Goal: Entertainment & Leisure: Consume media (video, audio)

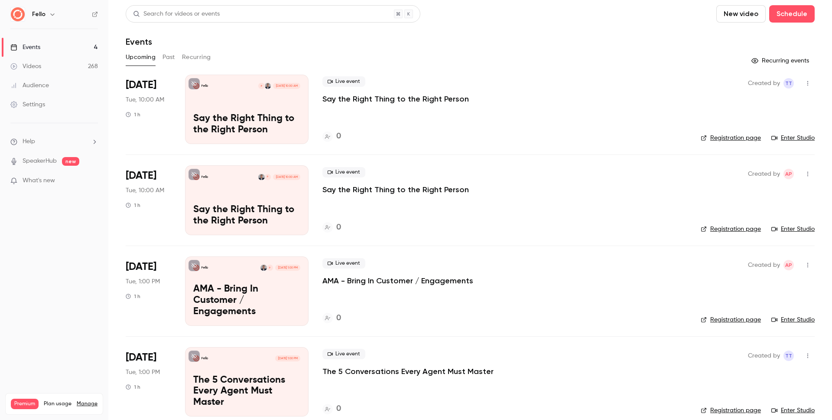
click at [56, 62] on link "Videos 268" at bounding box center [54, 66] width 108 height 19
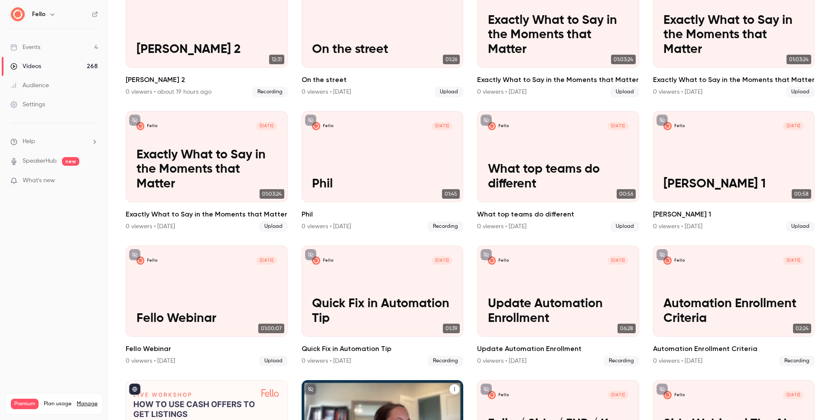
scroll to position [265, 0]
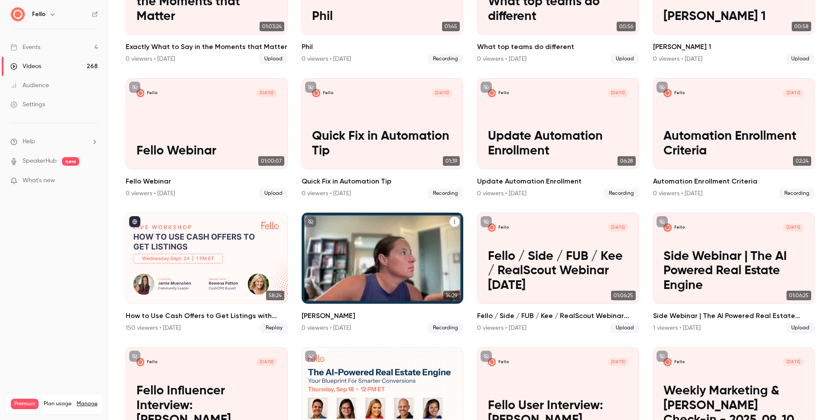
click at [346, 290] on div "Fello [DATE] [PERSON_NAME]" at bounding box center [383, 257] width 162 height 91
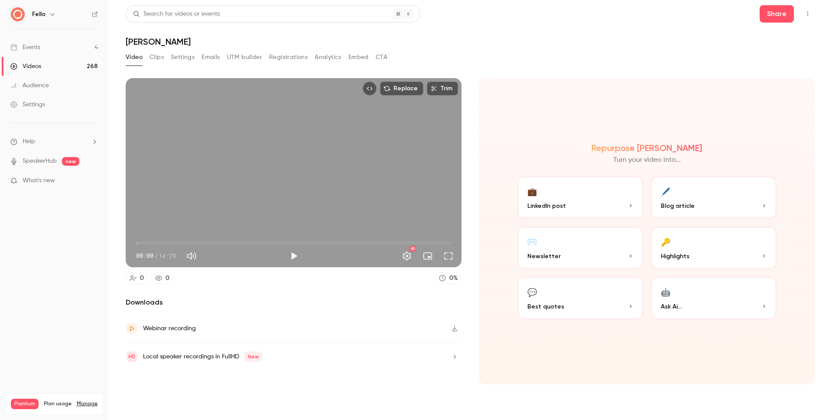
click at [455, 355] on icon "button" at bounding box center [455, 356] width 2 height 3
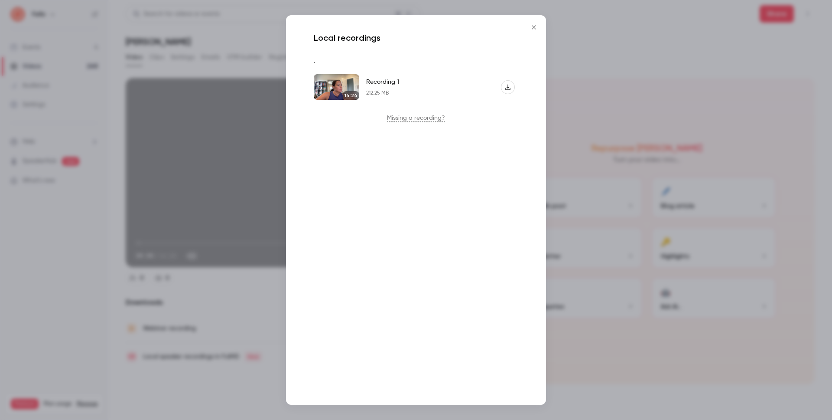
click at [509, 87] on icon "Recording 1" at bounding box center [508, 87] width 6 height 6
click at [535, 29] on icon "Close" at bounding box center [534, 27] width 10 height 7
